Goal: Ask a question

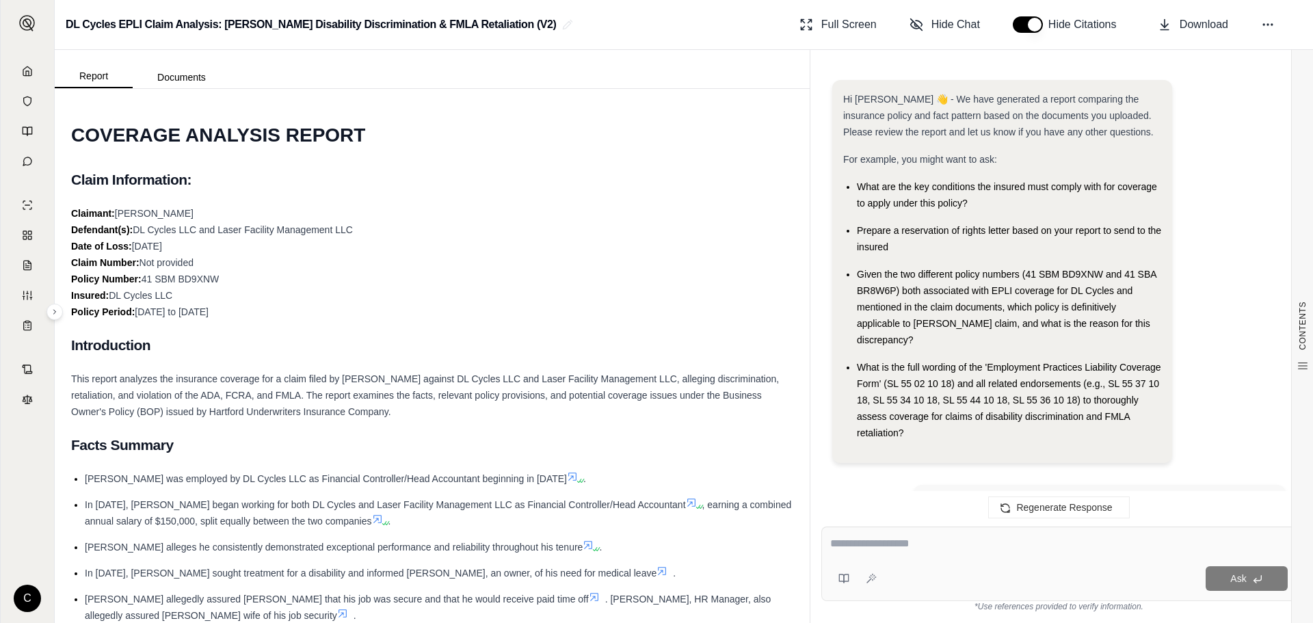
click at [20, 75] on link at bounding box center [27, 70] width 37 height 27
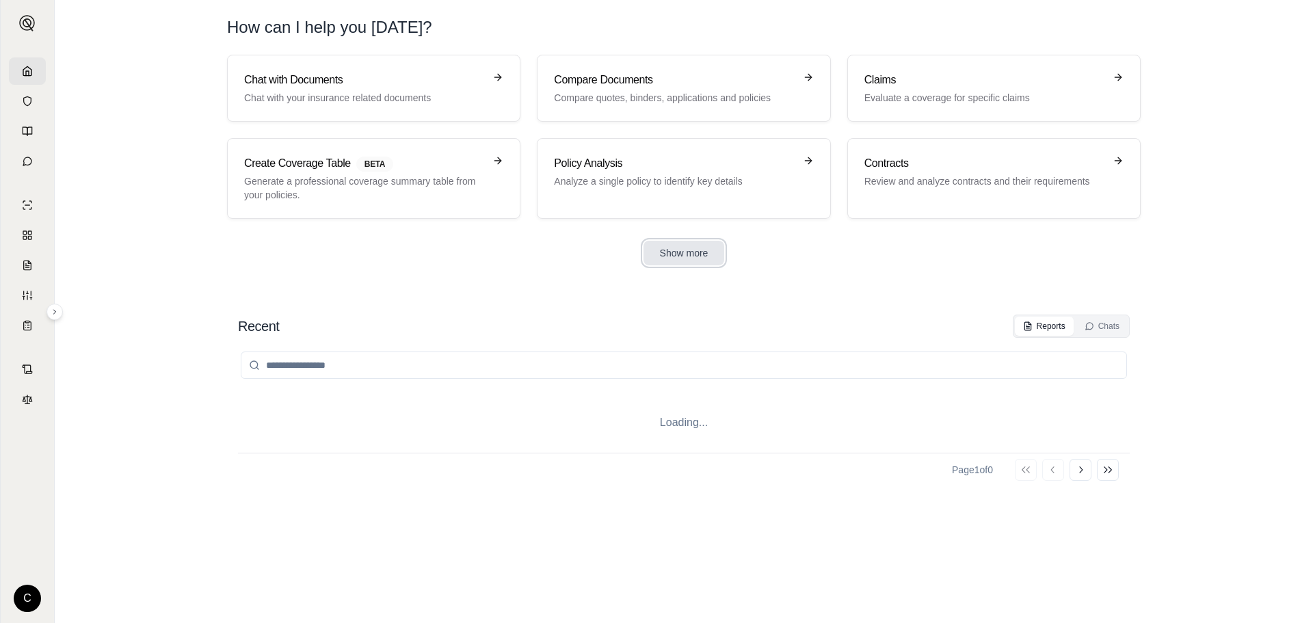
click at [669, 263] on button "Show more" at bounding box center [684, 253] width 81 height 25
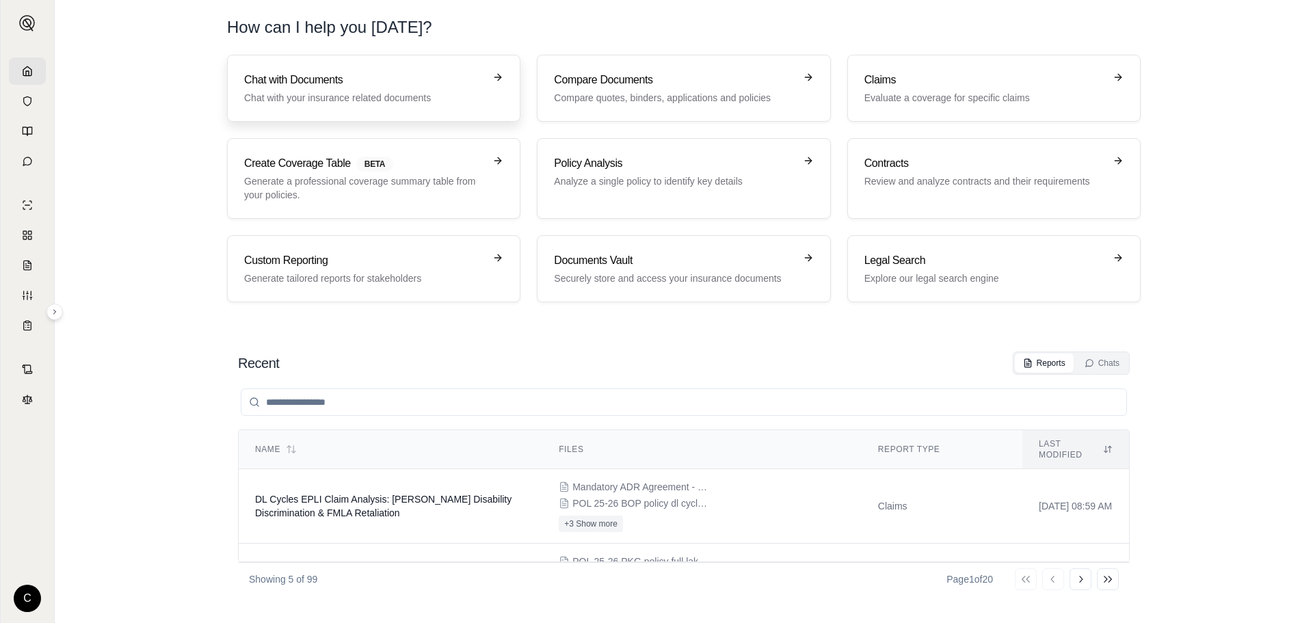
click at [330, 77] on h3 "Chat with Documents" at bounding box center [364, 80] width 240 height 16
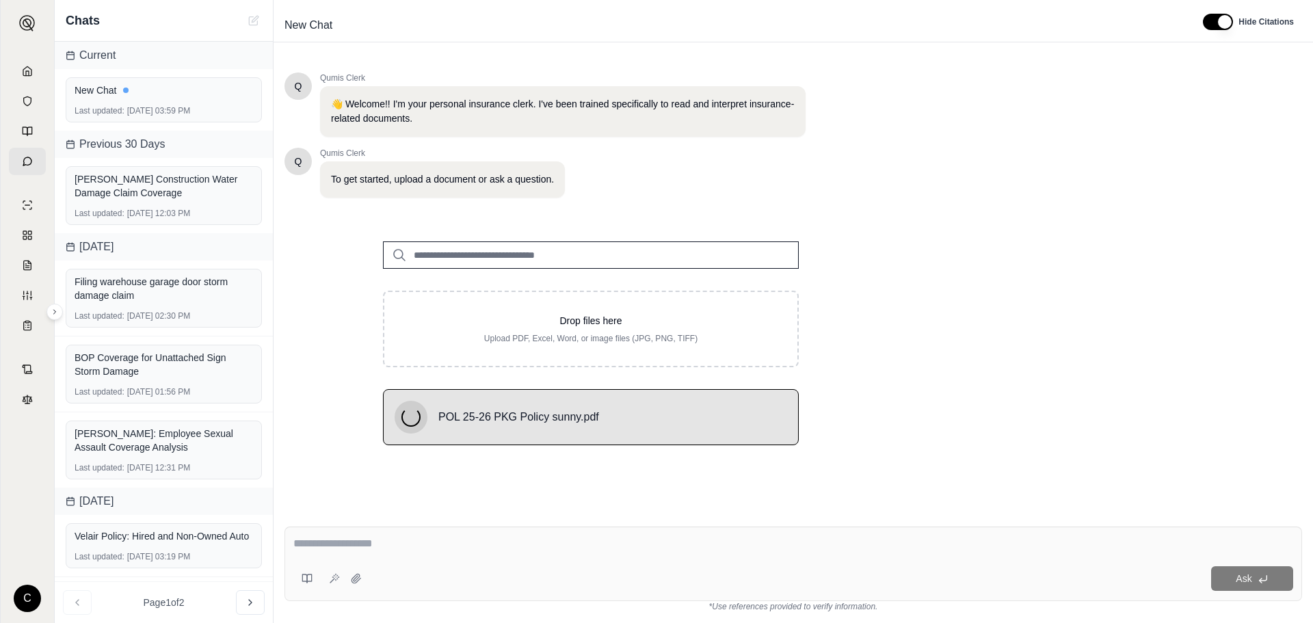
click at [436, 545] on textarea at bounding box center [793, 543] width 1000 height 16
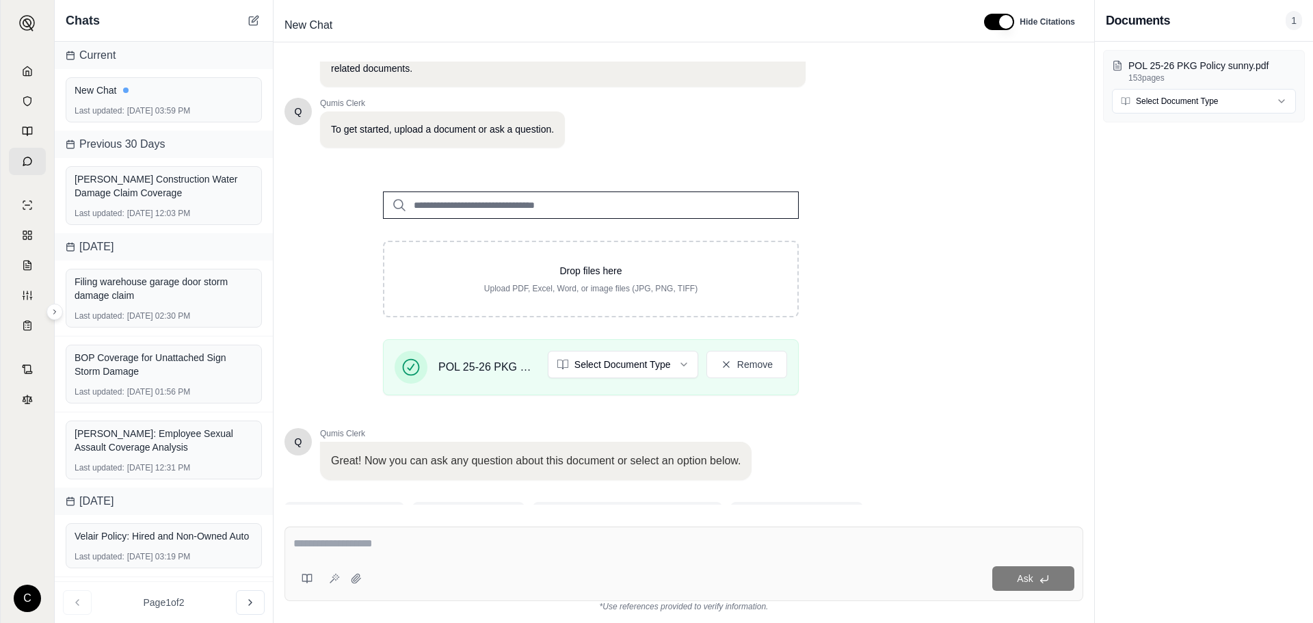
scroll to position [116, 0]
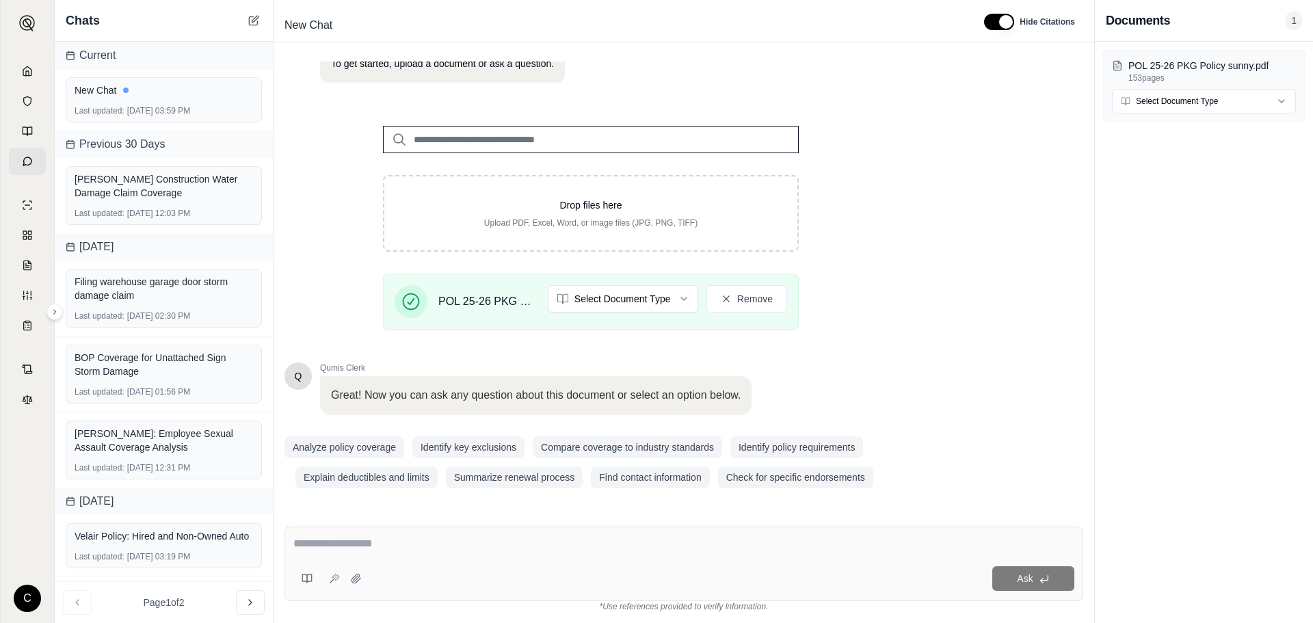
click at [358, 542] on textarea at bounding box center [683, 543] width 781 height 16
paste textarea "**********"
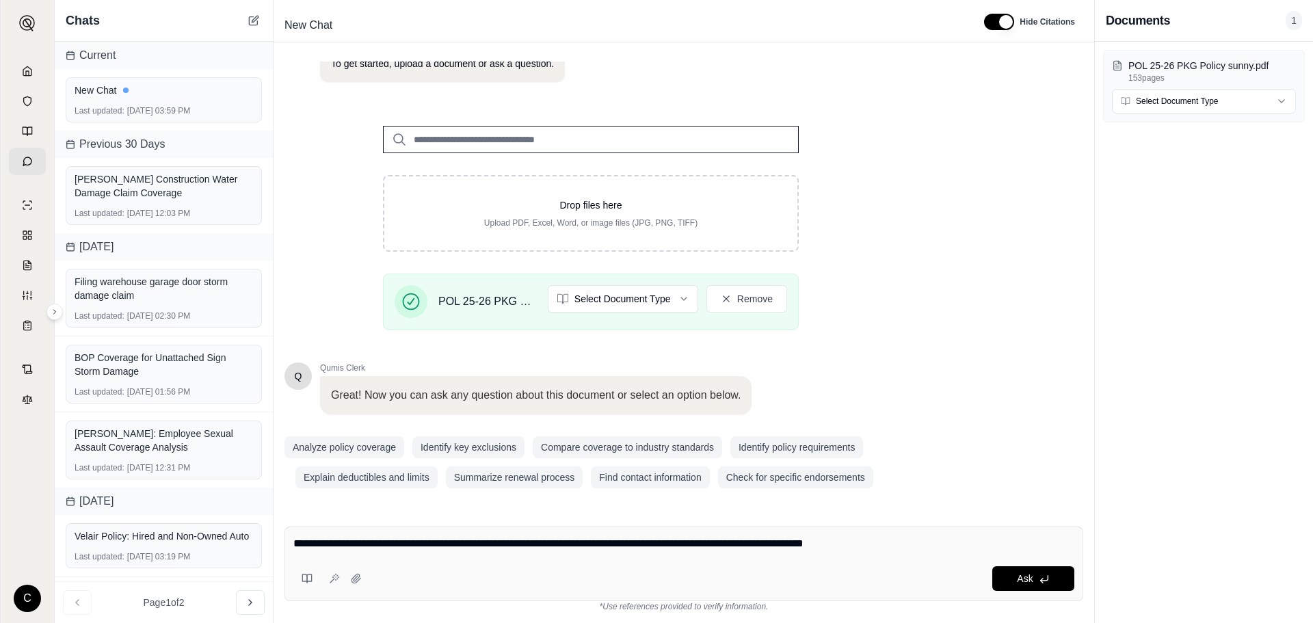
type textarea "**********"
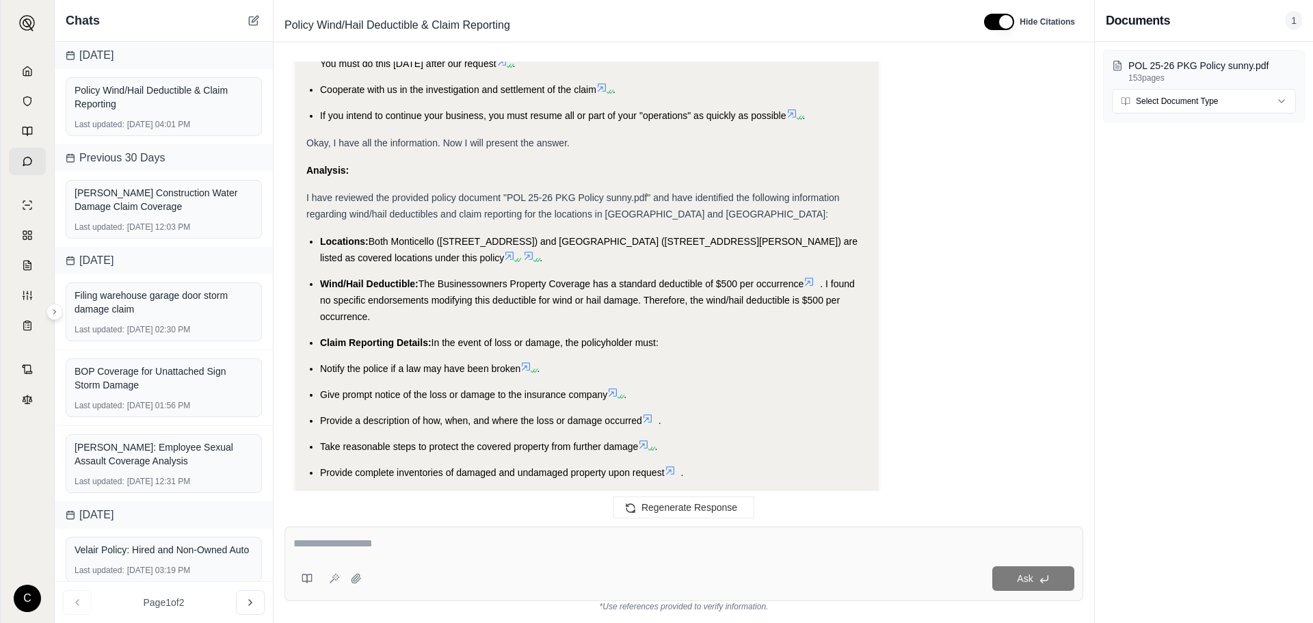
scroll to position [942, 0]
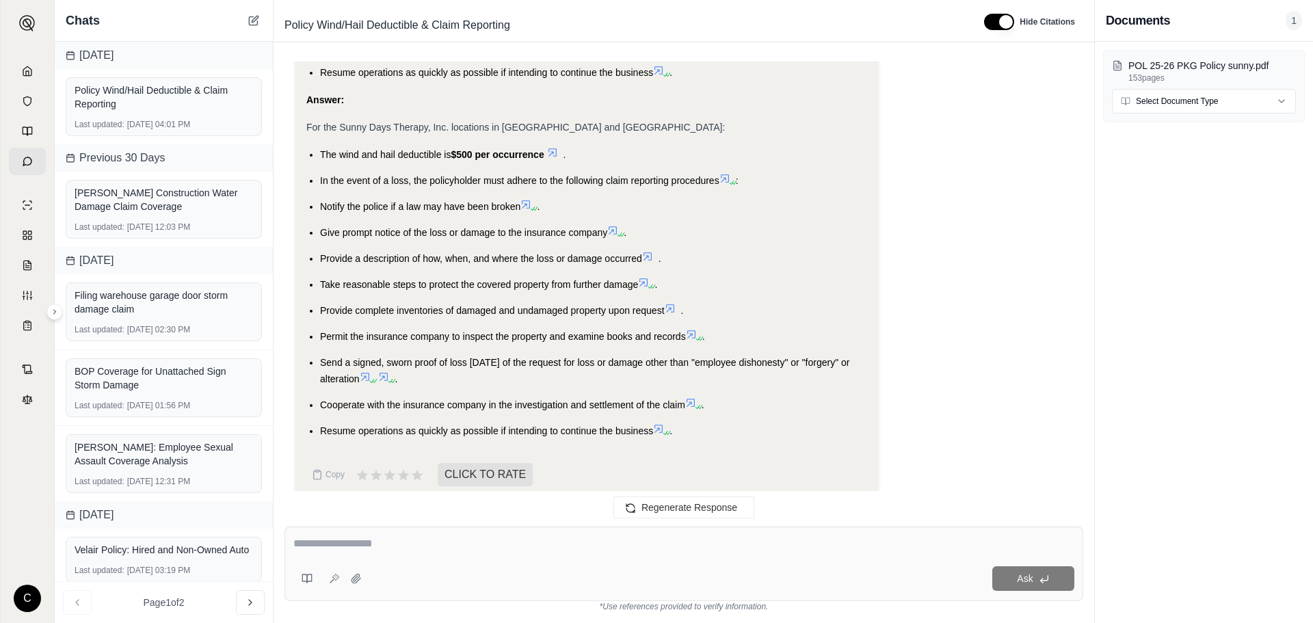
click at [554, 147] on icon at bounding box center [552, 152] width 11 height 11
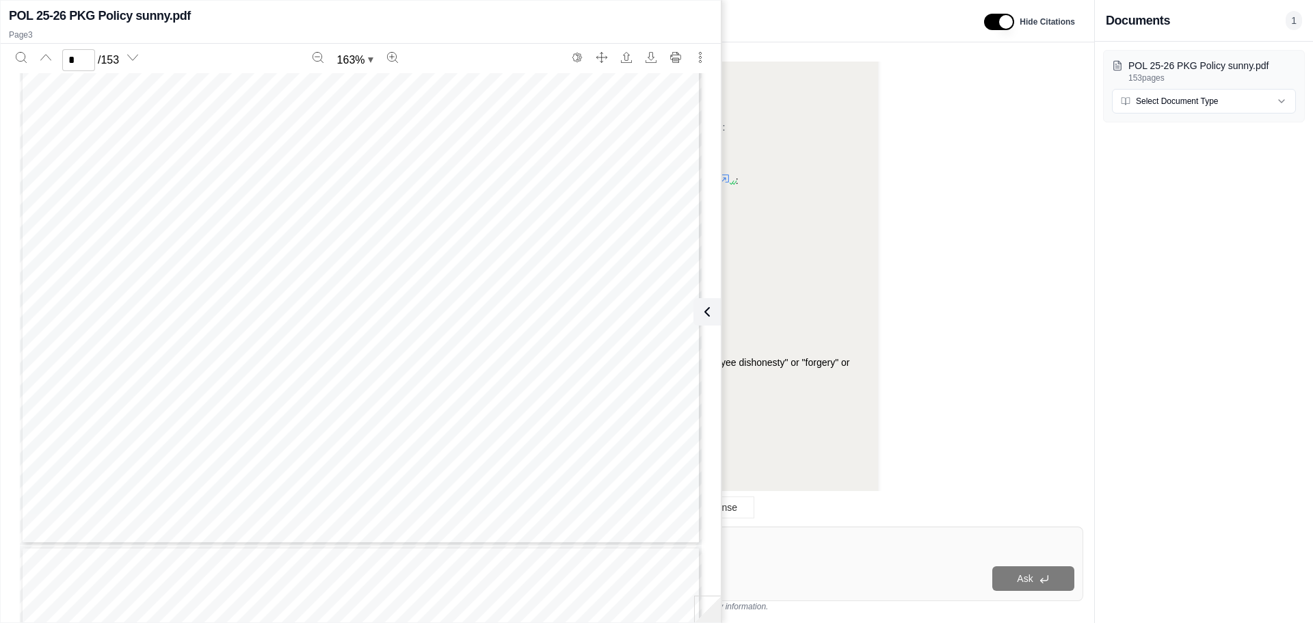
scroll to position [1970, 0]
type input "*"
drag, startPoint x: 120, startPoint y: 506, endPoint x: 50, endPoint y: 499, distance: 70.1
click at [50, 499] on div "BUSINESSOWNERS PROPERTY COVERAGE PREMISES LOCATION NO.: BUILDING NO. : LIMIT OF…" at bounding box center [361, 508] width 682 height 882
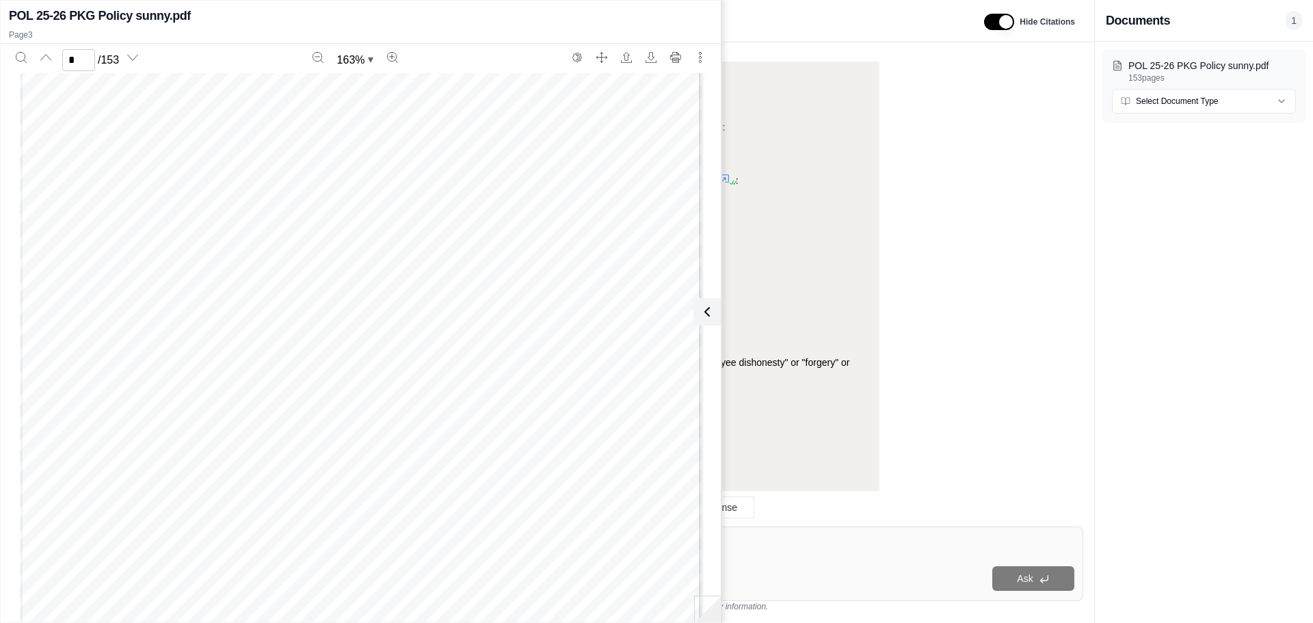
click at [105, 502] on span "BUILDING" at bounding box center [102, 503] width 59 height 11
click at [708, 313] on icon at bounding box center [704, 312] width 16 height 16
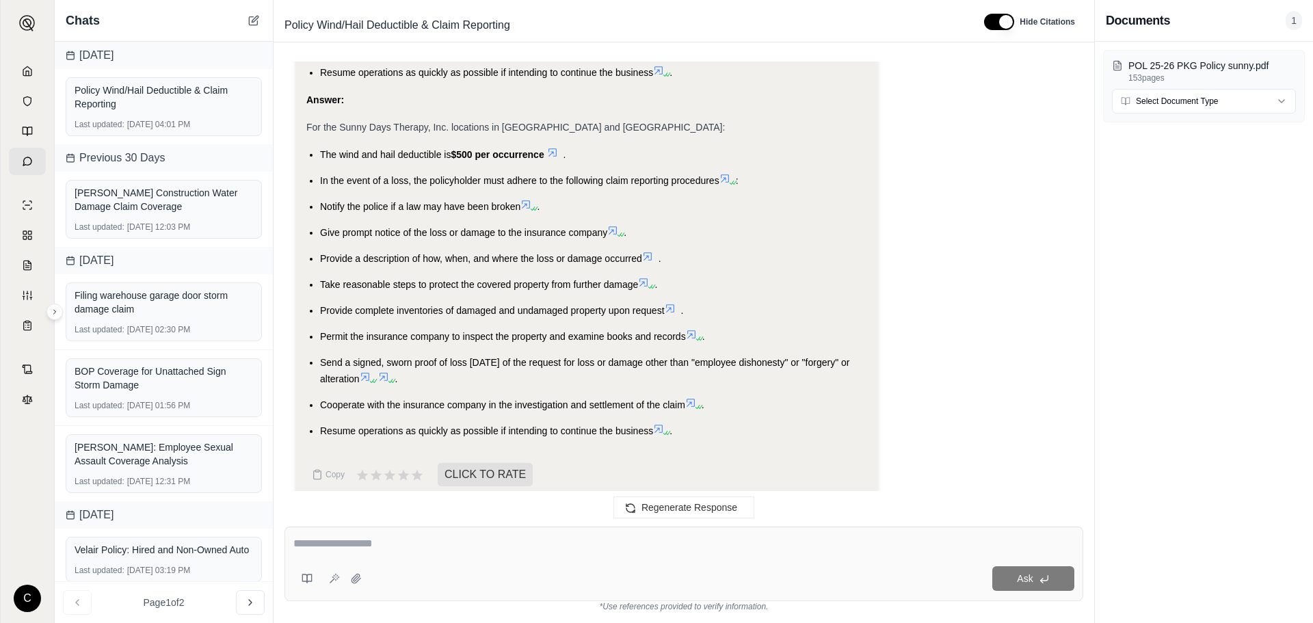
click at [552, 147] on icon at bounding box center [552, 152] width 11 height 11
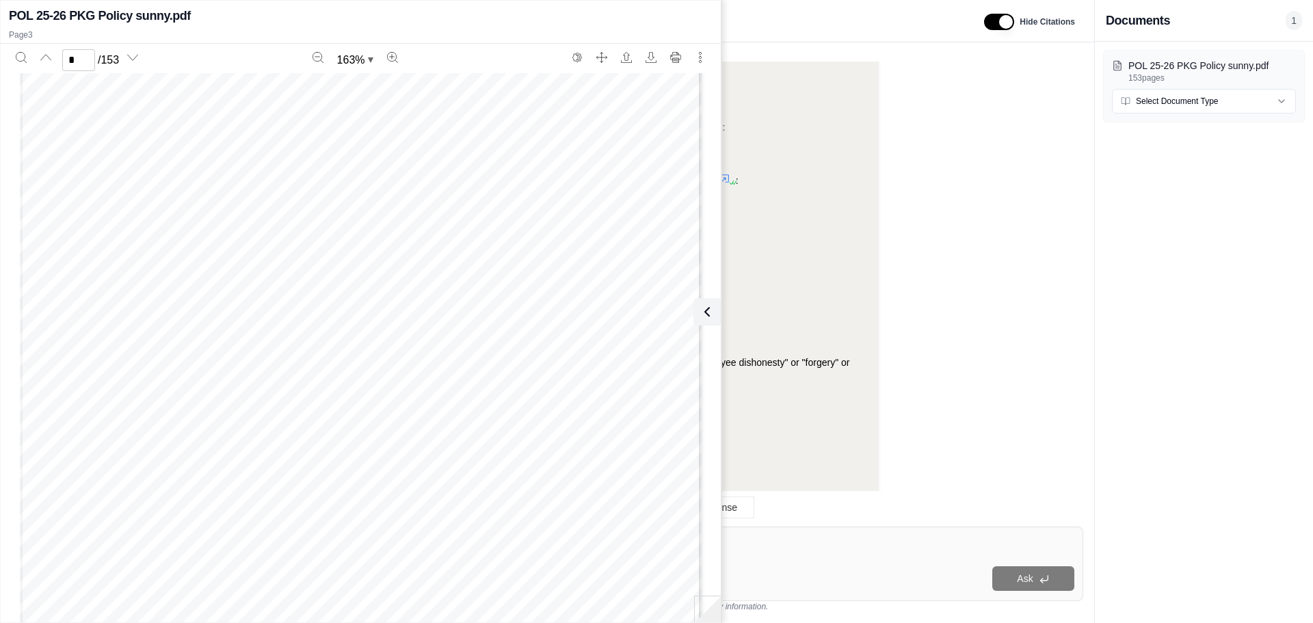
scroll to position [1901, 0]
click at [300, 401] on span "Building Glass:" at bounding box center [267, 402] width 109 height 11
click at [371, 358] on span "BUSINESSOWNERS PROPERTY COVERAGE" at bounding box center [377, 362] width 234 height 11
drag, startPoint x: 584, startPoint y: 403, endPoint x: 315, endPoint y: 408, distance: 269.5
click at [315, 408] on div "BUSINESSOWNERS COVERAGE PART DECLARATIONS POLICY NO.: ISSUE DATE: SPECIAL PROVI…" at bounding box center [361, 377] width 682 height 882
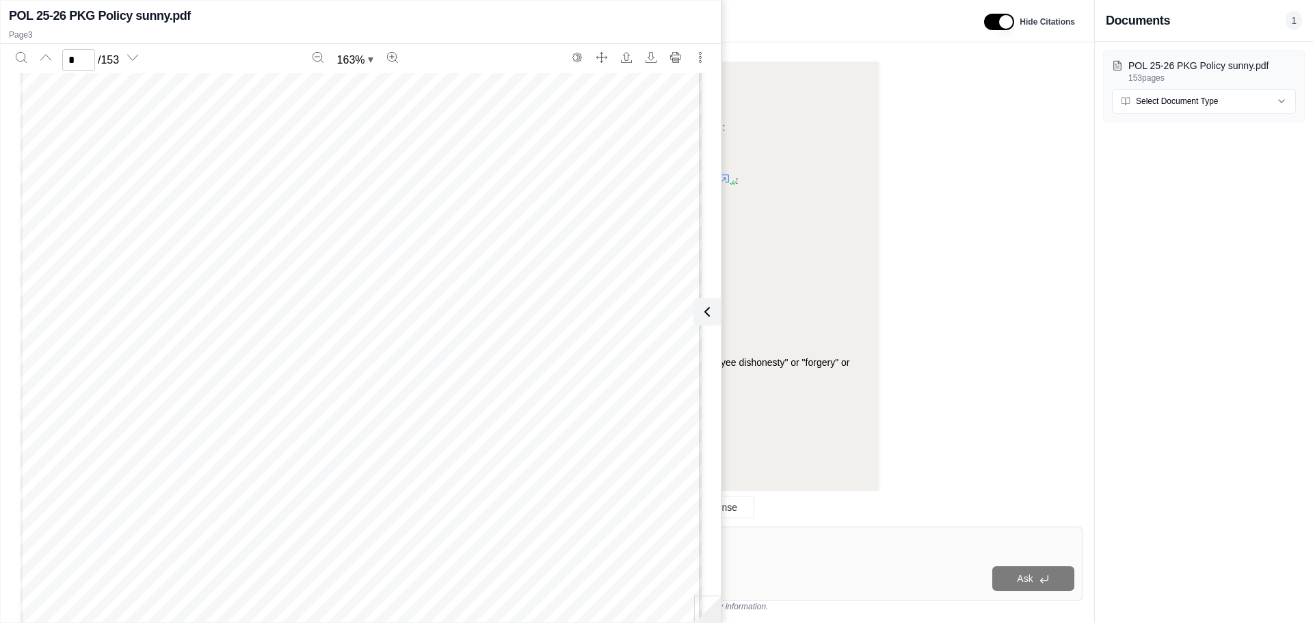
click at [315, 400] on div "BUSINESSOWNERS COVERAGE PART DECLARATIONS POLICY NO.: ISSUE DATE: SPECIAL PROVI…" at bounding box center [361, 377] width 682 height 882
type input "*"
click at [839, 565] on div "Ask" at bounding box center [683, 578] width 781 height 27
click at [840, 553] on div at bounding box center [683, 545] width 781 height 21
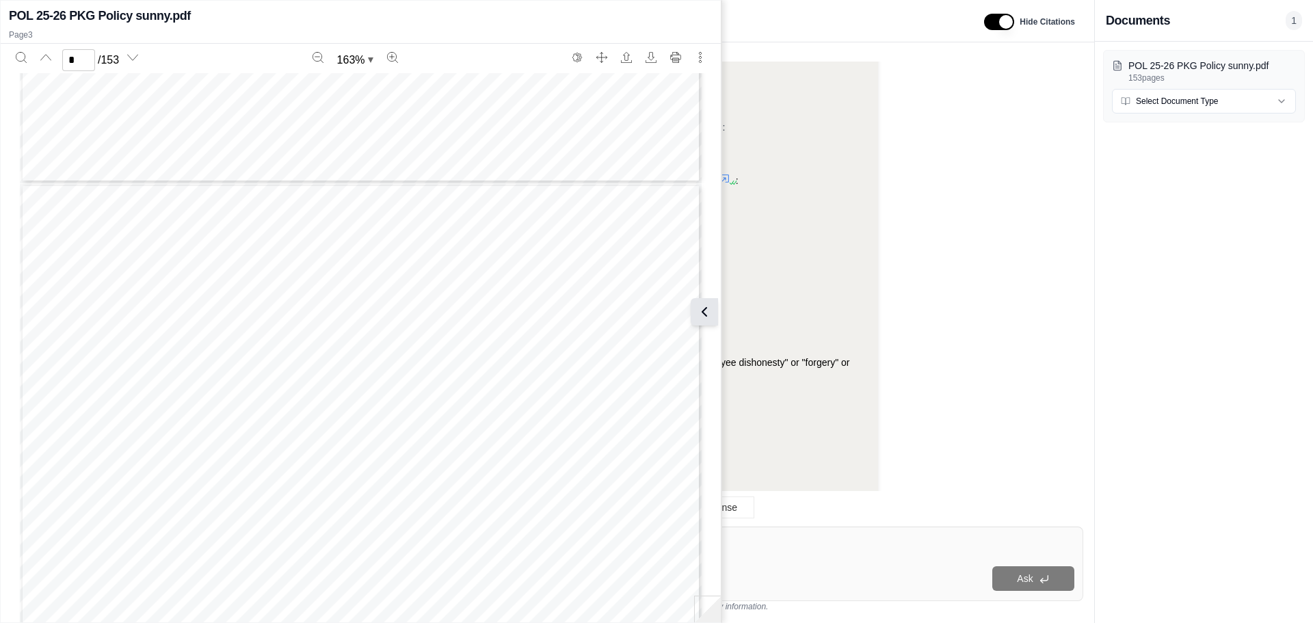
click at [706, 302] on button at bounding box center [704, 311] width 27 height 27
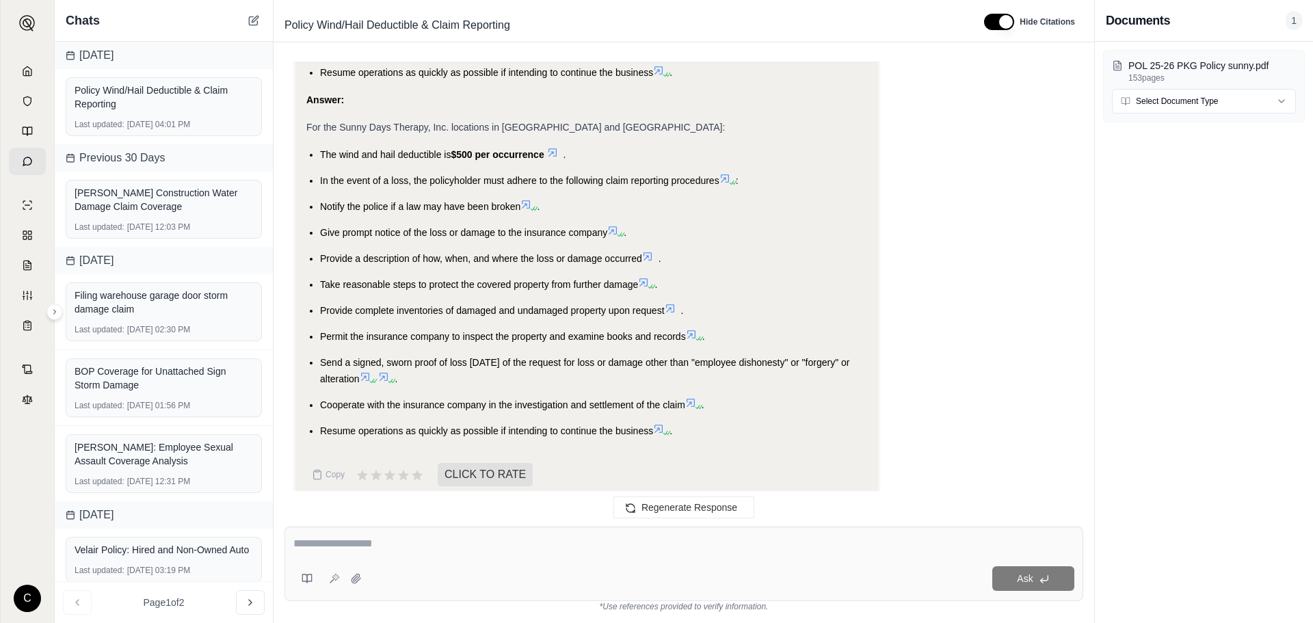
click at [758, 572] on div "Ask" at bounding box center [720, 578] width 707 height 25
click at [655, 540] on textarea at bounding box center [683, 543] width 781 height 16
type textarea "**********"
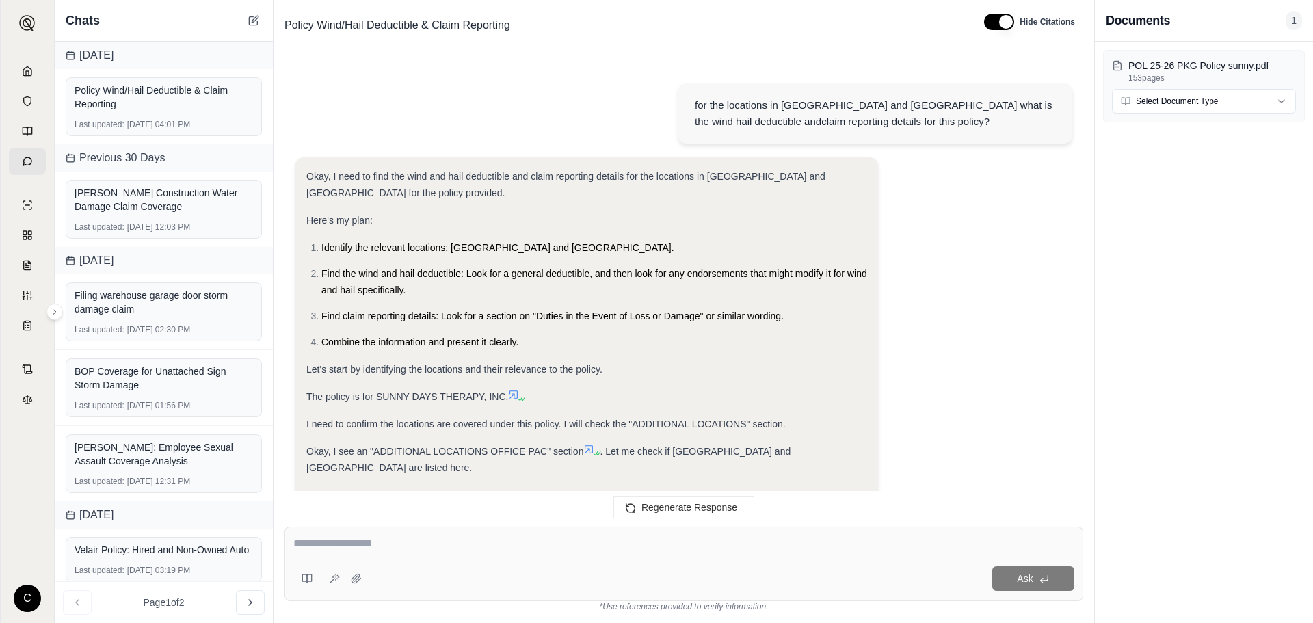
scroll to position [2022, 0]
